Goal: Check status: Check status

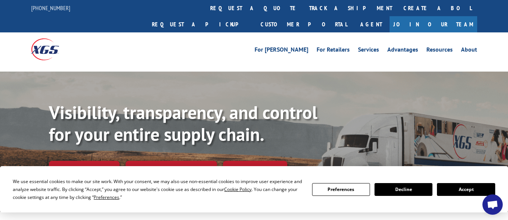
click at [449, 192] on button "Accept" at bounding box center [466, 189] width 58 height 13
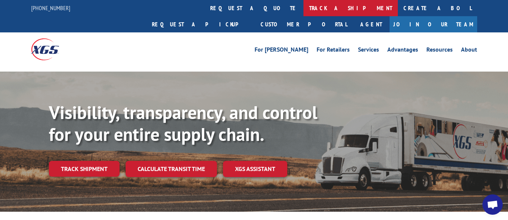
click at [304, 10] on link "track a shipment" at bounding box center [351, 8] width 94 height 16
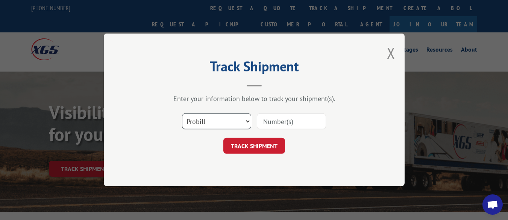
click at [231, 119] on select "Select category... Probill BOL PO" at bounding box center [216, 122] width 69 height 16
select select "po"
click at [182, 114] on select "Select category... Probill BOL PO" at bounding box center [216, 122] width 69 height 16
click at [304, 120] on input at bounding box center [291, 122] width 69 height 16
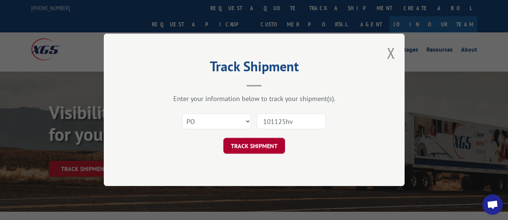
type input "101125hv"
click at [266, 150] on button "TRACK SHIPMENT" at bounding box center [254, 146] width 62 height 16
